Goal: Navigation & Orientation: Find specific page/section

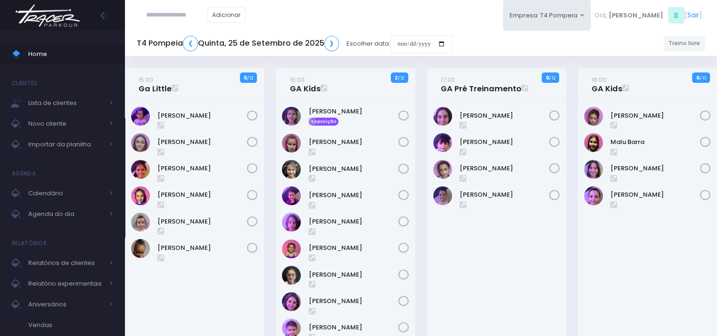
click at [695, 0] on div at bounding box center [358, 0] width 717 height 0
click at [591, 16] on button "Empresa: T4 Pompeia" at bounding box center [547, 15] width 88 height 31
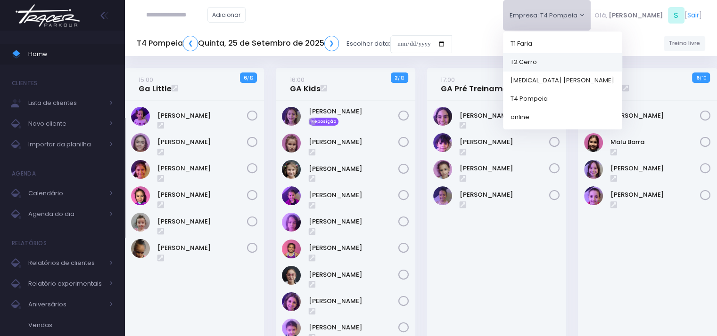
click at [579, 62] on link "T2 Cerro" at bounding box center [562, 62] width 119 height 18
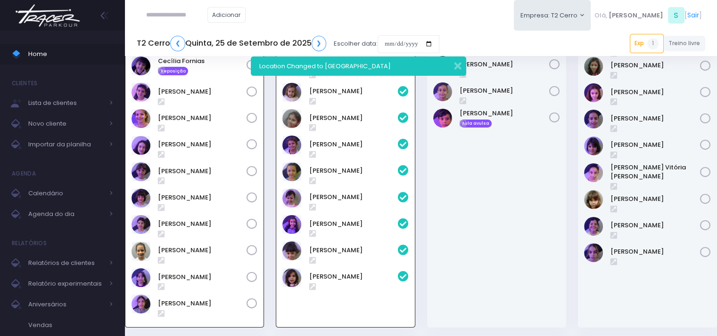
scroll to position [10, 0]
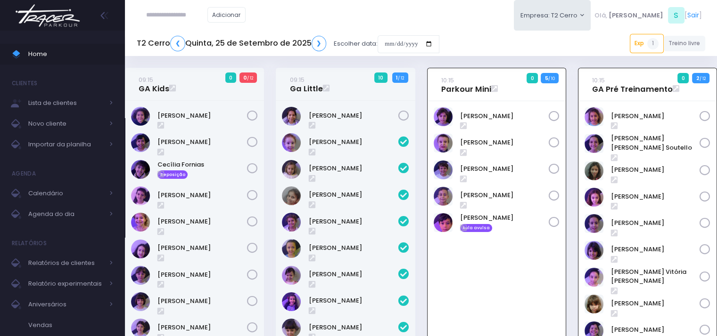
click at [406, 114] on icon at bounding box center [403, 116] width 11 height 11
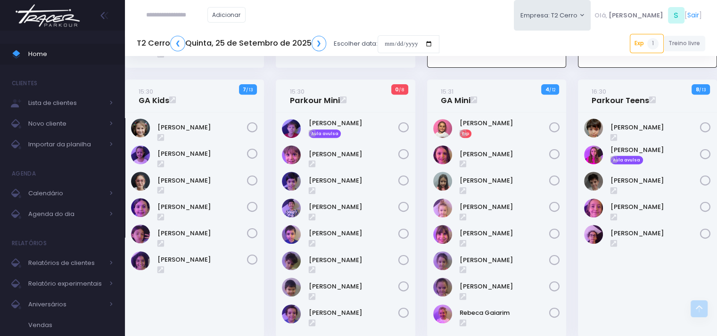
scroll to position [377, 0]
